Goal: Information Seeking & Learning: Compare options

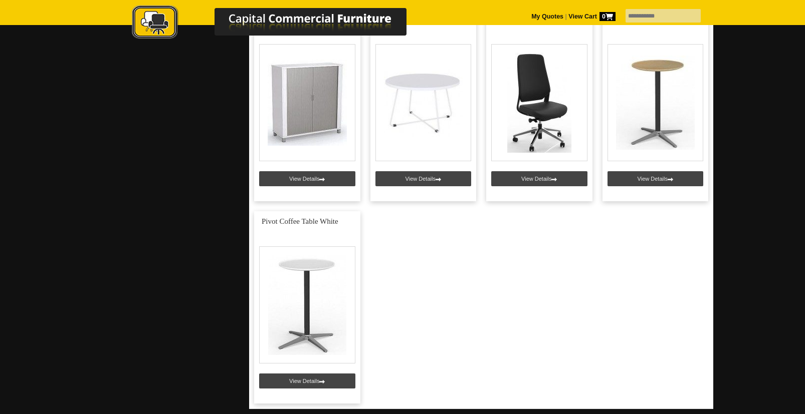
scroll to position [459, 0]
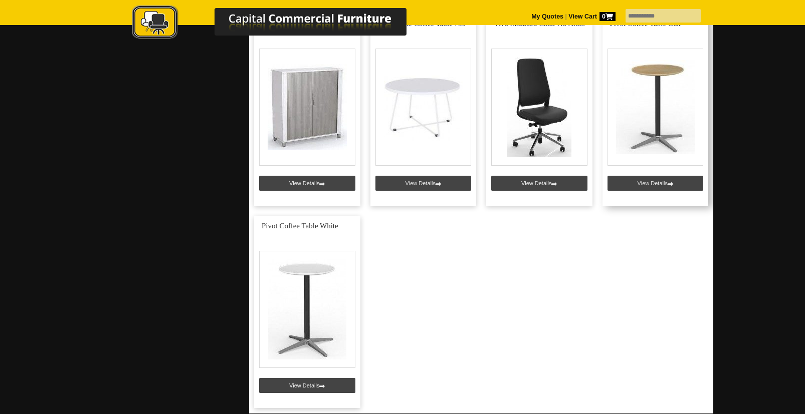
click at [657, 185] on link at bounding box center [655, 110] width 106 height 192
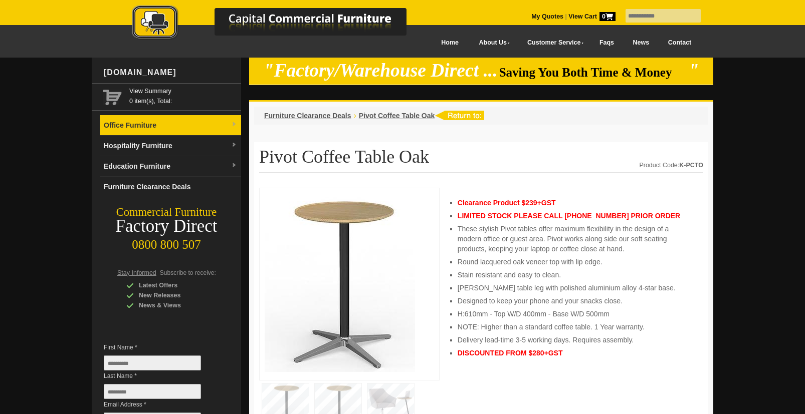
click at [232, 125] on img at bounding box center [234, 125] width 6 height 6
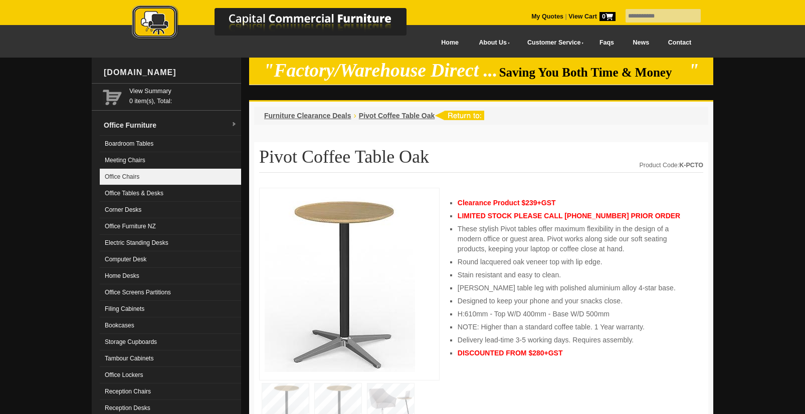
click at [197, 178] on link "Office Chairs" at bounding box center [170, 177] width 141 height 17
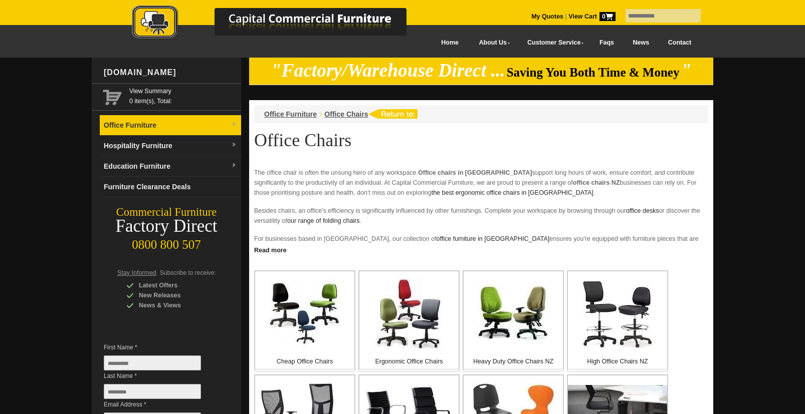
click at [234, 127] on span at bounding box center [234, 125] width 6 height 10
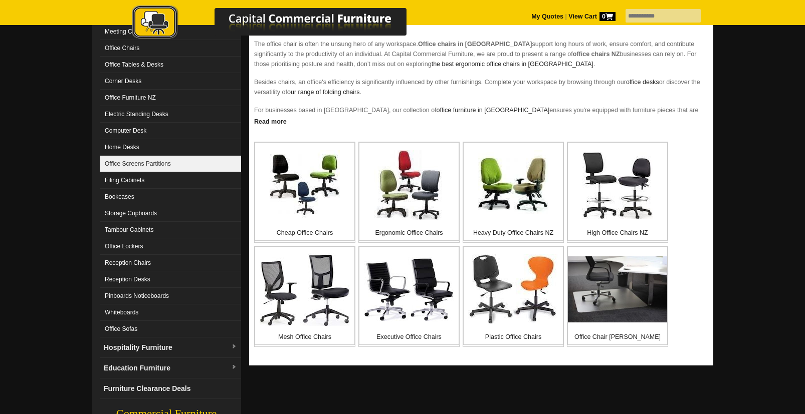
scroll to position [130, 0]
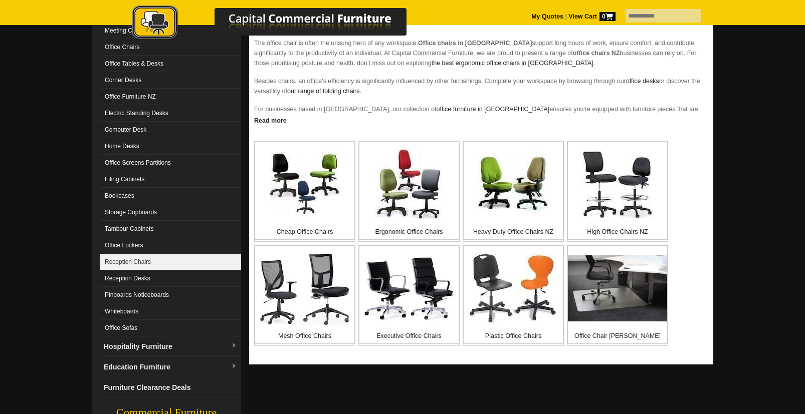
click at [203, 264] on link "Reception Chairs" at bounding box center [170, 262] width 141 height 17
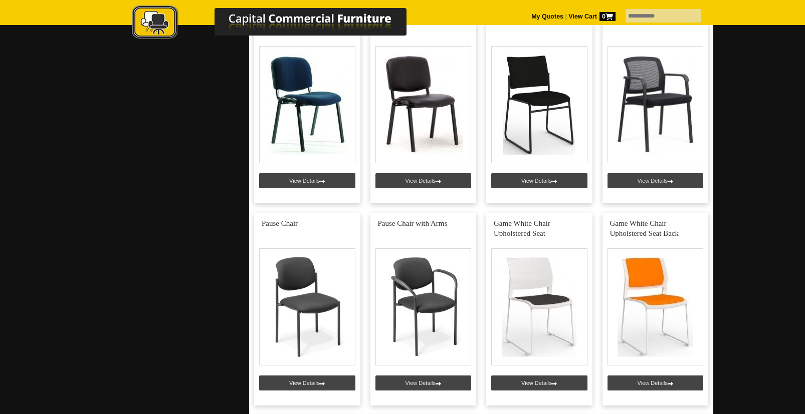
scroll to position [867, 0]
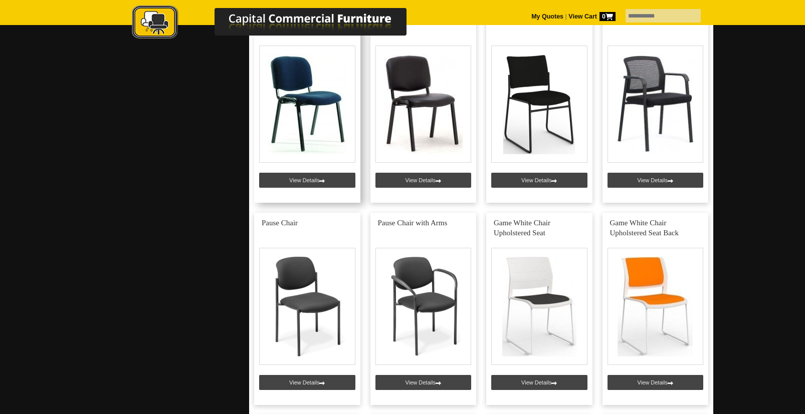
click at [330, 184] on link at bounding box center [307, 107] width 106 height 192
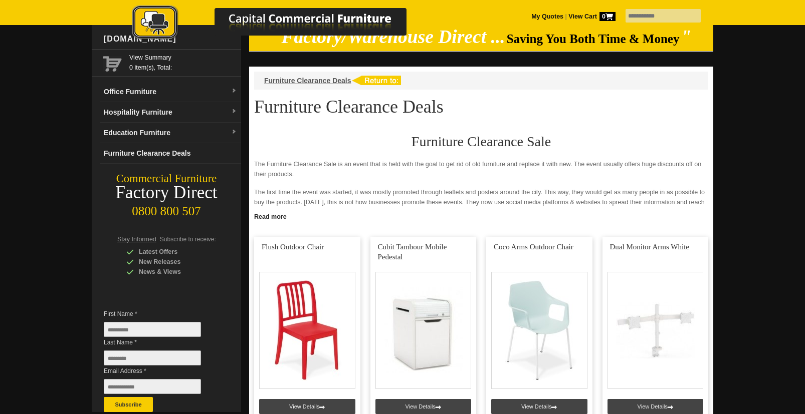
scroll to position [31, 0]
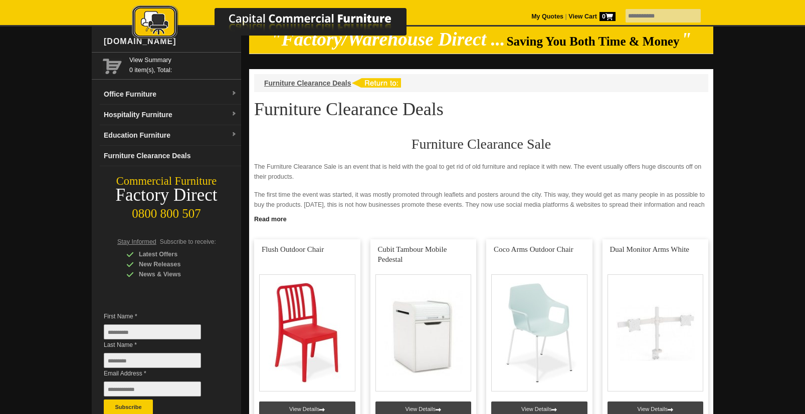
click at [370, 82] on img at bounding box center [376, 83] width 50 height 10
click at [319, 86] on span "Furniture Clearance Deals" at bounding box center [307, 83] width 87 height 8
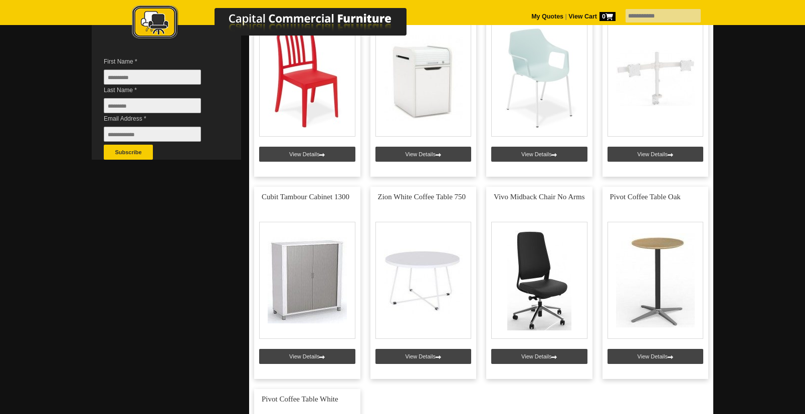
scroll to position [288, 0]
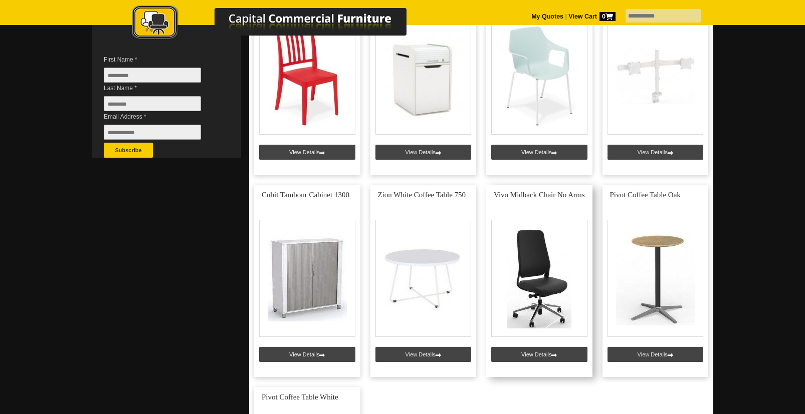
click at [557, 295] on link at bounding box center [539, 281] width 106 height 192
